Goal: Transaction & Acquisition: Book appointment/travel/reservation

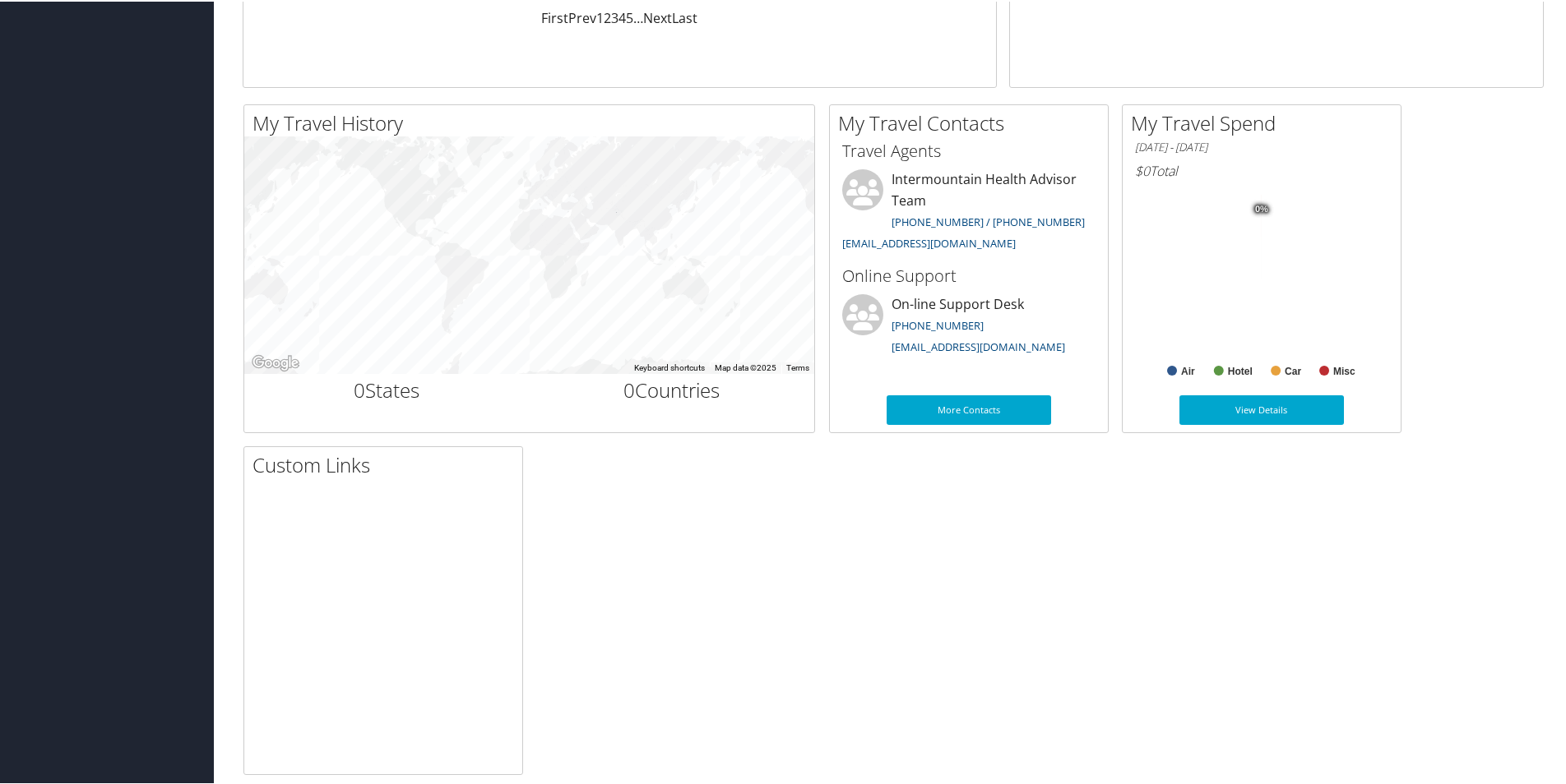
scroll to position [474, 0]
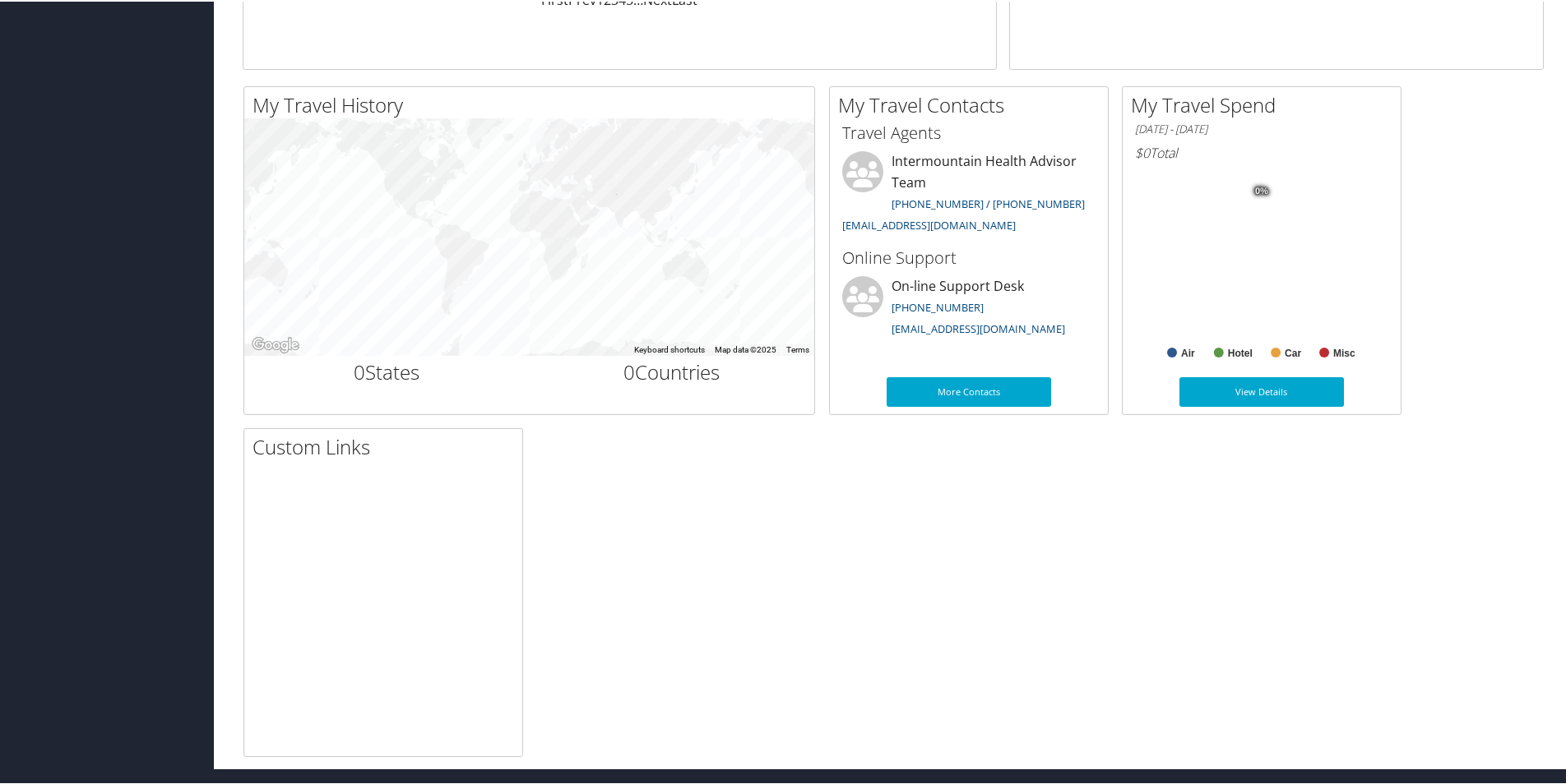
drag, startPoint x: 1079, startPoint y: 651, endPoint x: 910, endPoint y: 642, distance: 169.2
click at [910, 642] on div "My Travel History Small Medium Large ← Move left → Move right ↑ Move up ↓ Move …" at bounding box center [893, 420] width 1325 height 670
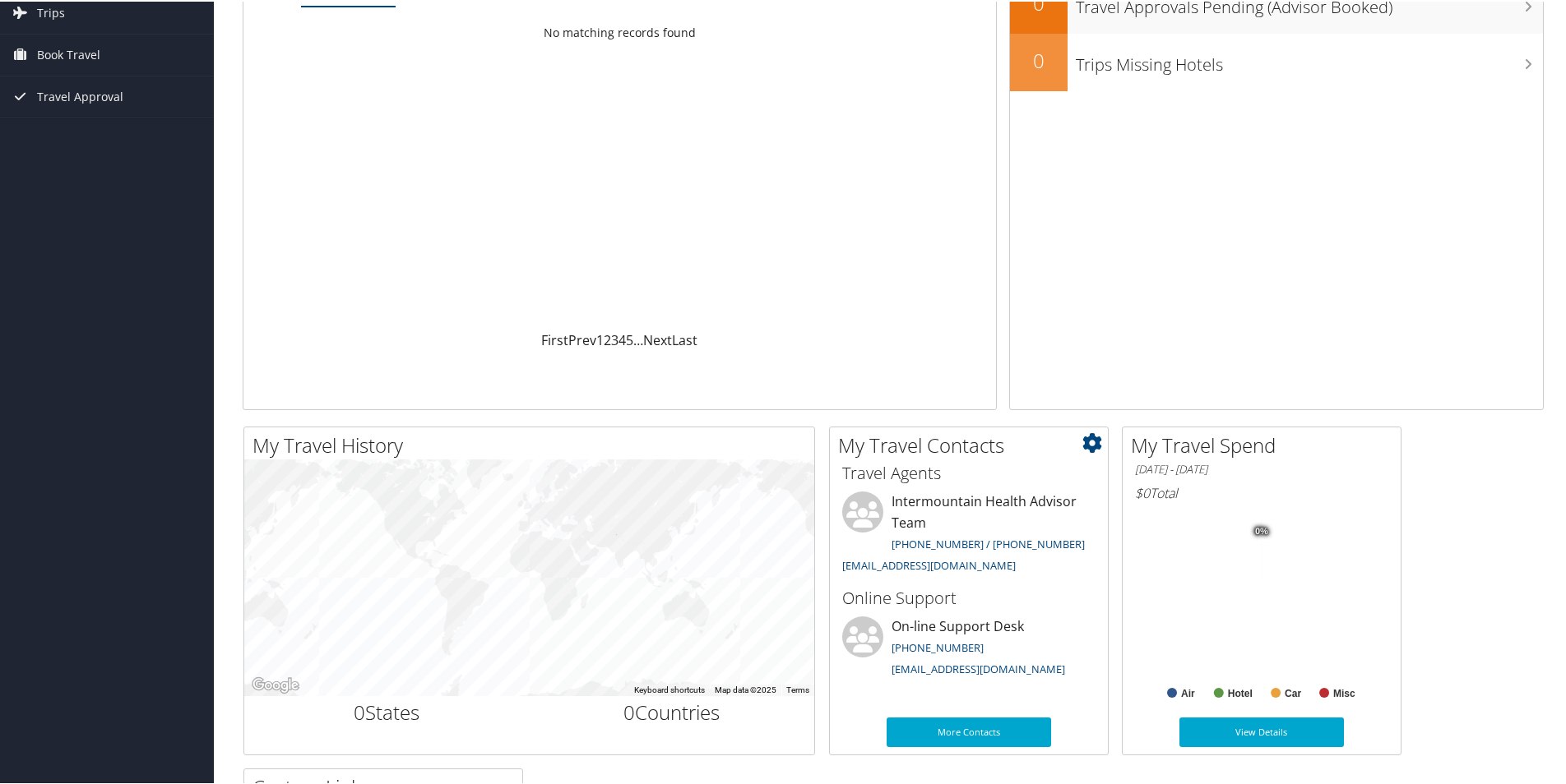
scroll to position [0, 0]
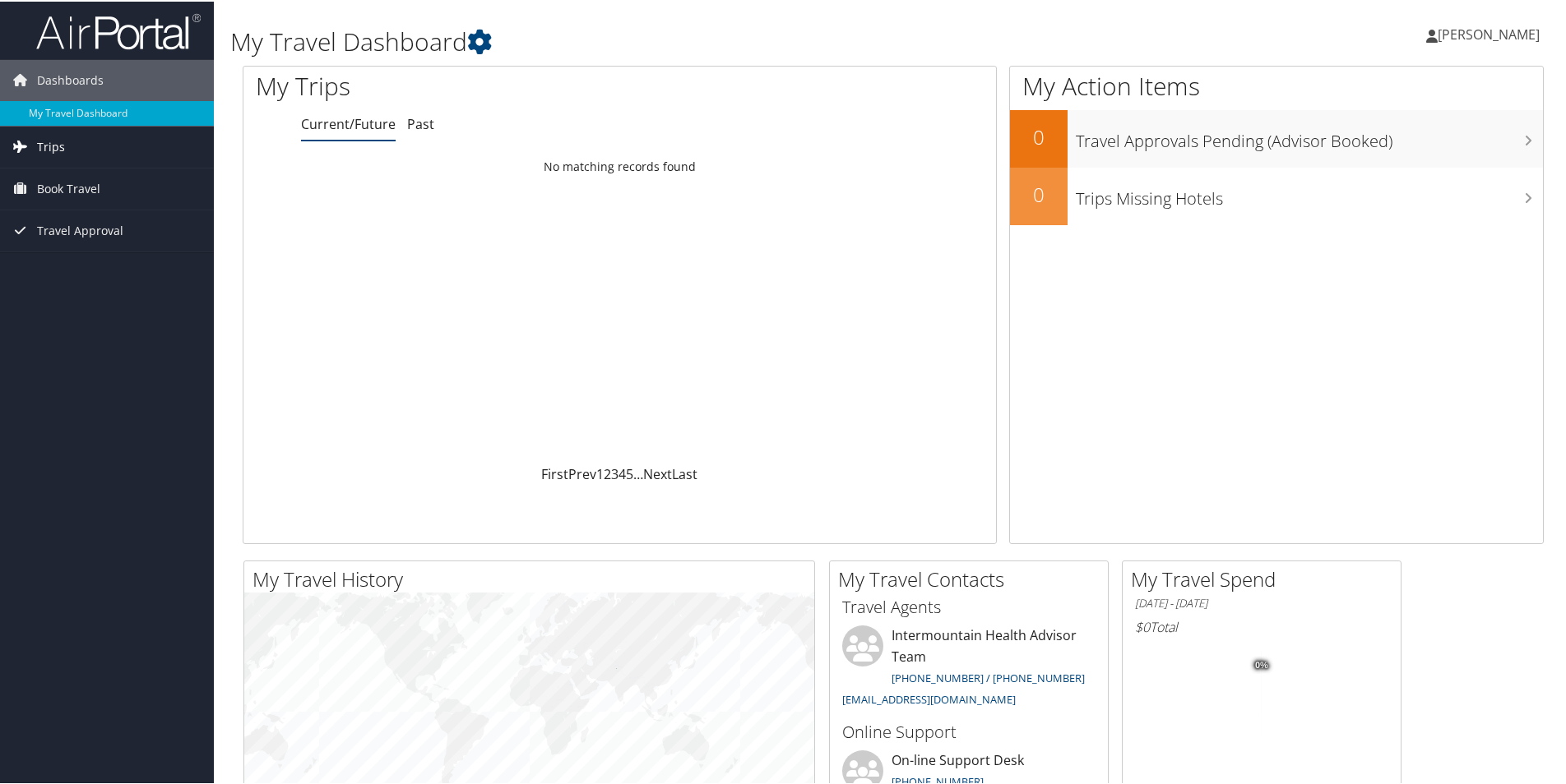
click at [58, 148] on span "Trips" at bounding box center [50, 146] width 28 height 41
click at [114, 415] on div "Dashboards My Travel Dashboard Trips Current/Future Trips Past Trips Trips Miss…" at bounding box center [786, 621] width 1572 height 1242
click at [53, 145] on span "Trips" at bounding box center [50, 146] width 28 height 41
click at [51, 191] on span "Book Travel" at bounding box center [68, 187] width 63 height 41
click at [62, 273] on link "Book/Manage Online Trips" at bounding box center [107, 269] width 214 height 24
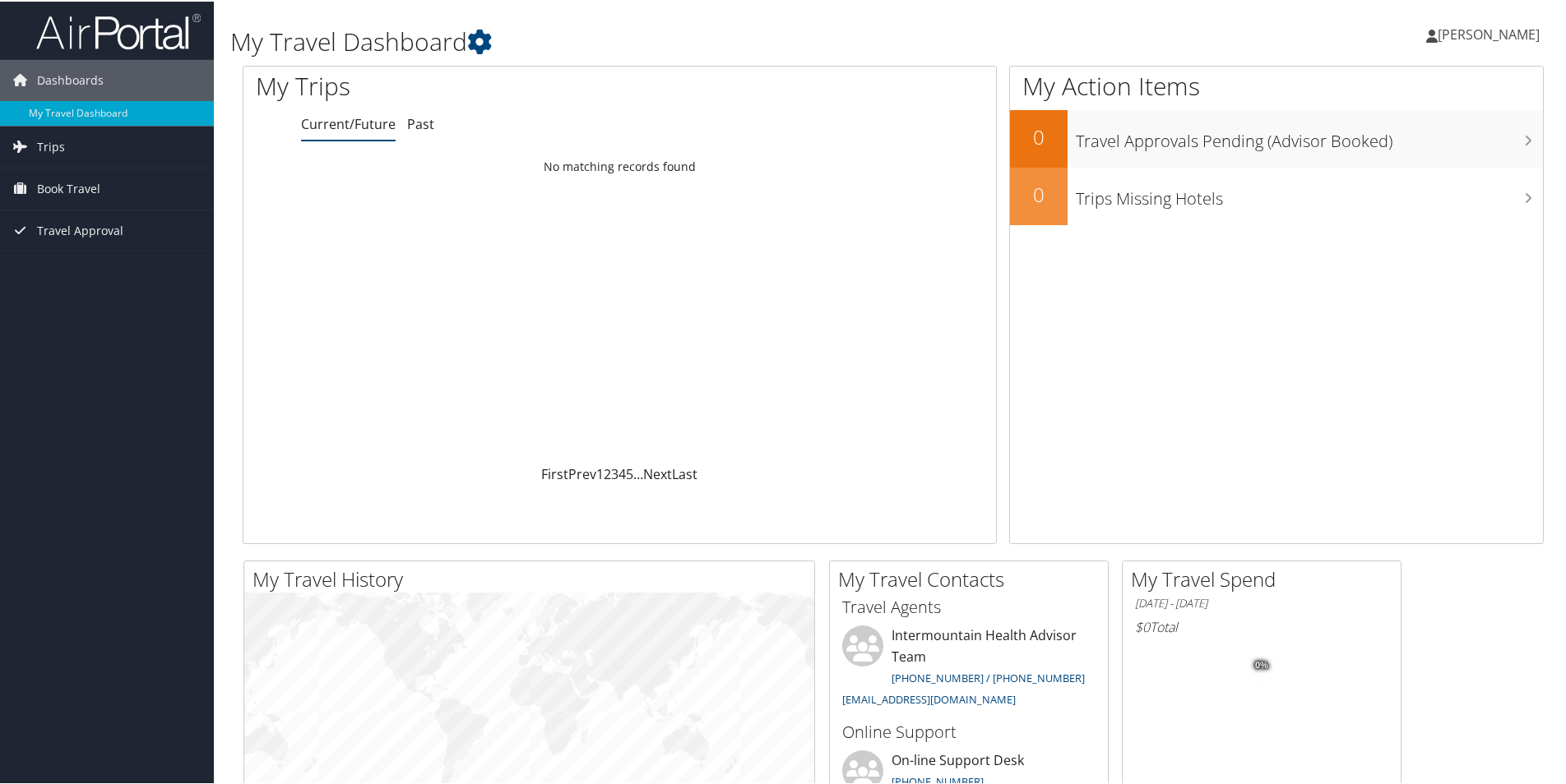
drag, startPoint x: 189, startPoint y: 523, endPoint x: 196, endPoint y: 558, distance: 35.7
click at [196, 558] on div "Dashboards My Travel Dashboard Trips Current/Future Trips Past Trips Trips Miss…" at bounding box center [786, 621] width 1572 height 1242
drag, startPoint x: 196, startPoint y: 558, endPoint x: 90, endPoint y: 577, distance: 107.7
click at [90, 577] on div "Dashboards My Travel Dashboard Trips Current/Future Trips Past Trips Trips Miss…" at bounding box center [786, 621] width 1572 height 1242
click at [50, 227] on span "Travel Approval" at bounding box center [80, 229] width 87 height 41
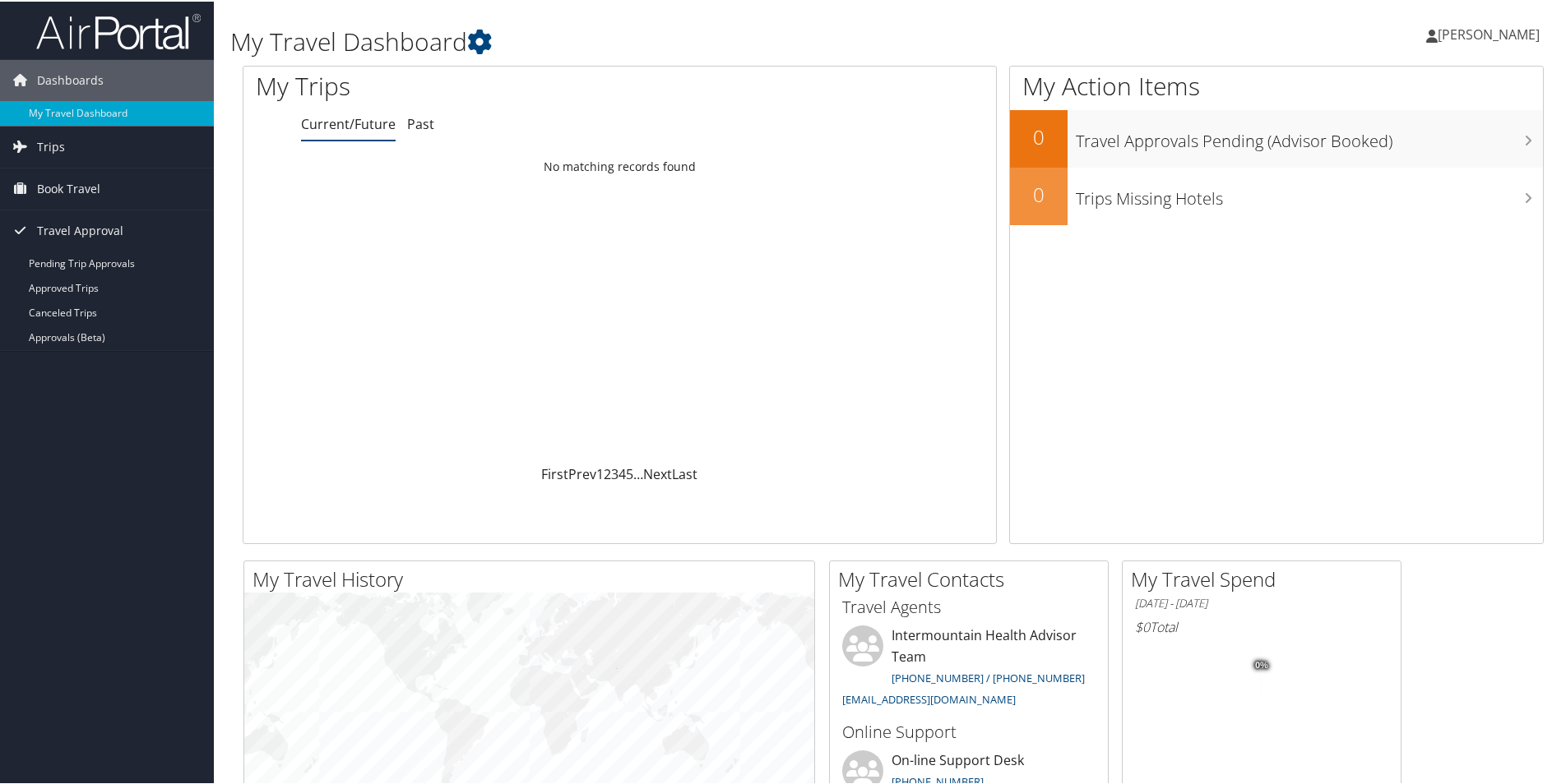
click at [117, 442] on div "Dashboards My Travel Dashboard Trips Current/Future Trips Past Trips Trips Miss…" at bounding box center [786, 621] width 1572 height 1242
click at [72, 184] on span "Book Travel" at bounding box center [68, 187] width 63 height 41
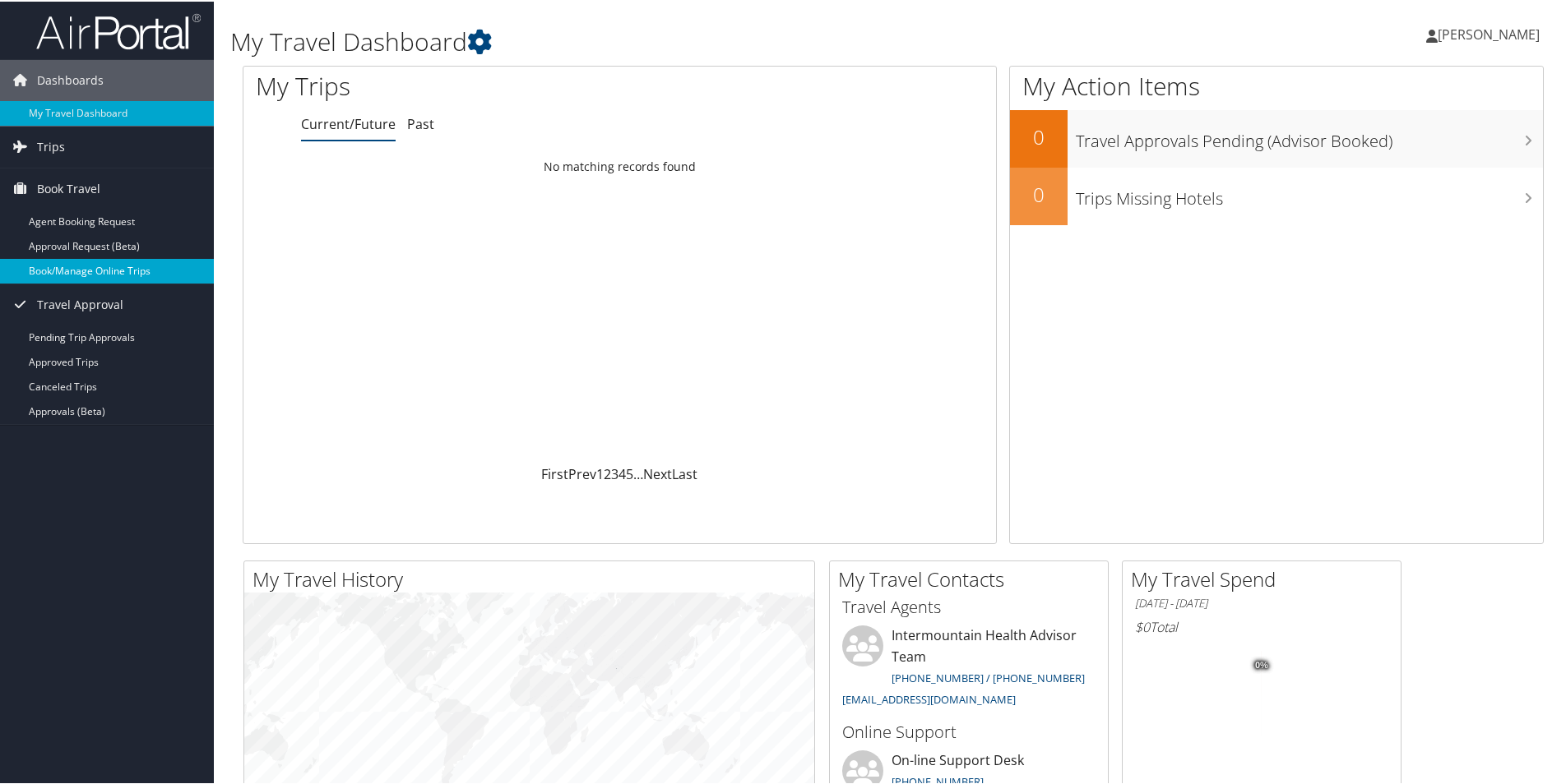
click at [44, 272] on link "Book/Manage Online Trips" at bounding box center [107, 269] width 214 height 24
click at [1487, 34] on span "[PERSON_NAME]" at bounding box center [1488, 32] width 102 height 18
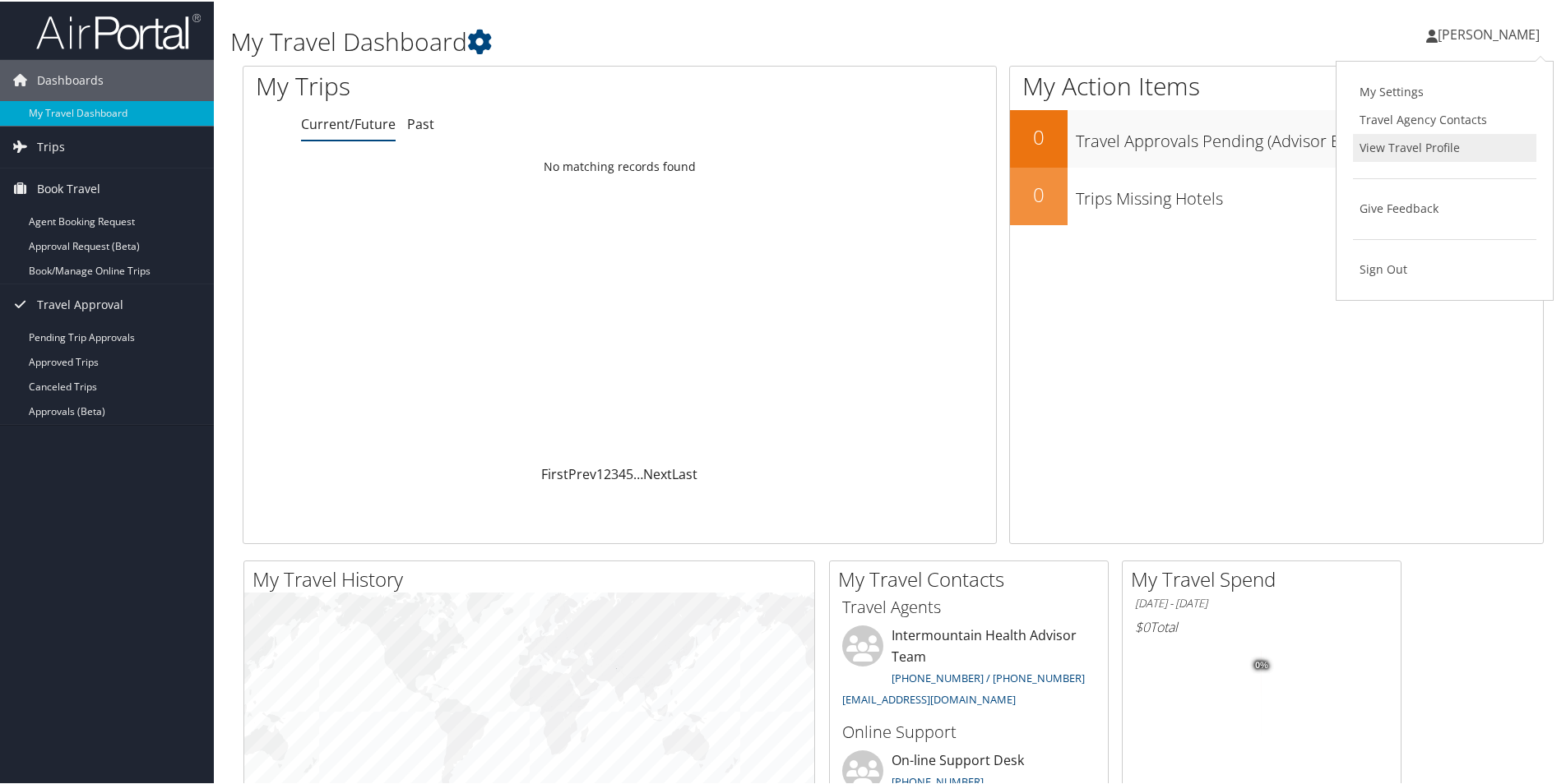
click at [1436, 152] on link "View Travel Profile" at bounding box center [1445, 146] width 183 height 28
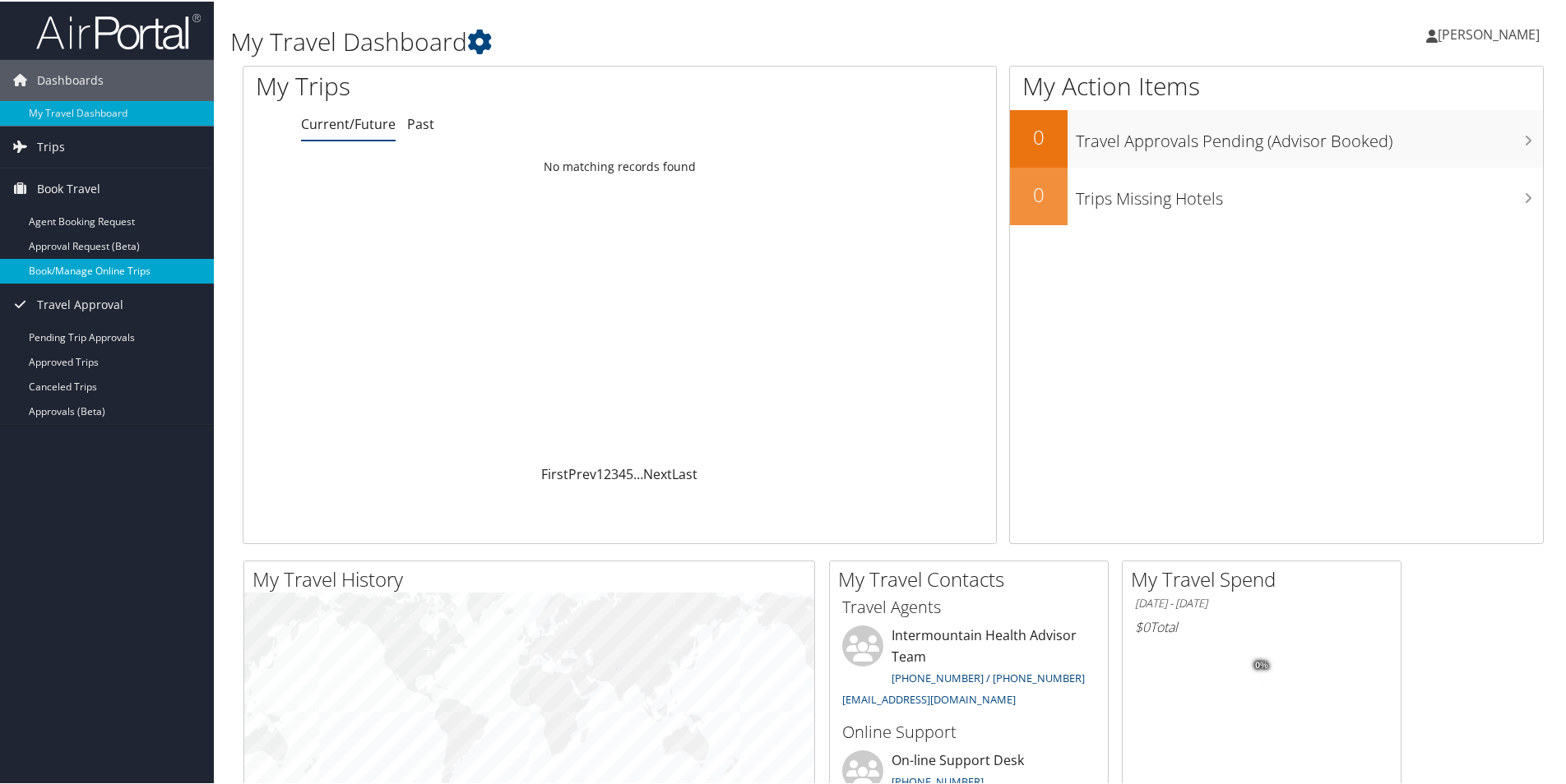
click at [61, 269] on link "Book/Manage Online Trips" at bounding box center [107, 269] width 214 height 24
